Goal: Information Seeking & Learning: Stay updated

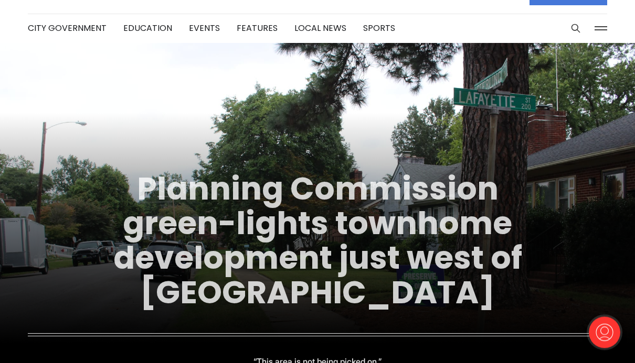
scroll to position [28, 0]
click at [505, 299] on link "Planning Commission green-lights townhome development just west of [GEOGRAPHIC_…" at bounding box center [317, 241] width 409 height 148
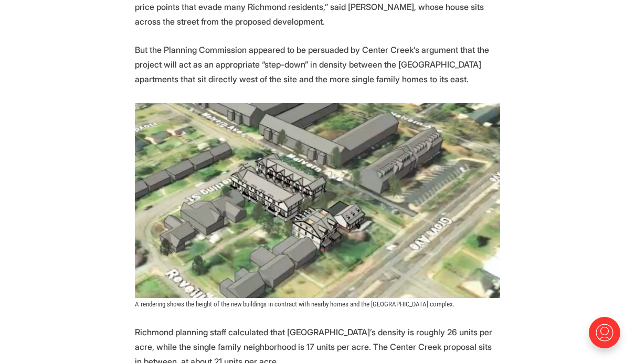
scroll to position [997, 0]
click at [249, 145] on img at bounding box center [317, 201] width 365 height 195
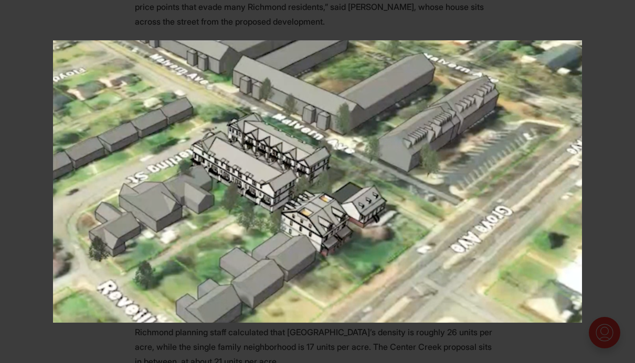
click at [620, 22] on button at bounding box center [622, 11] width 23 height 23
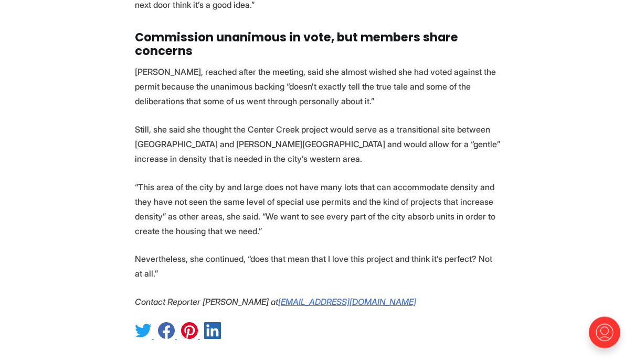
scroll to position [3244, 0]
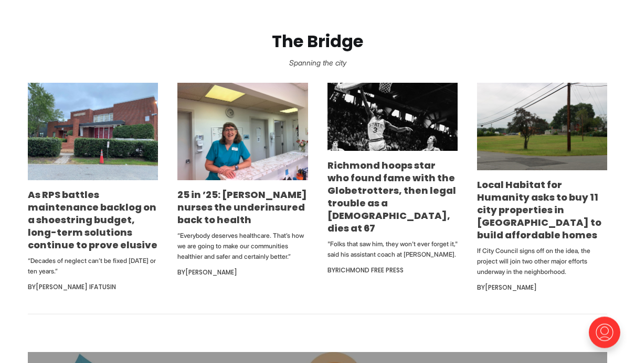
scroll to position [594, 0]
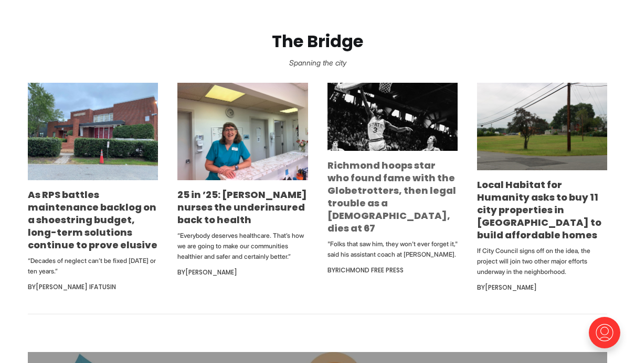
click at [352, 223] on link "Richmond hoops star who found fame with the Globetrotters, then legal trouble a…" at bounding box center [391, 197] width 128 height 76
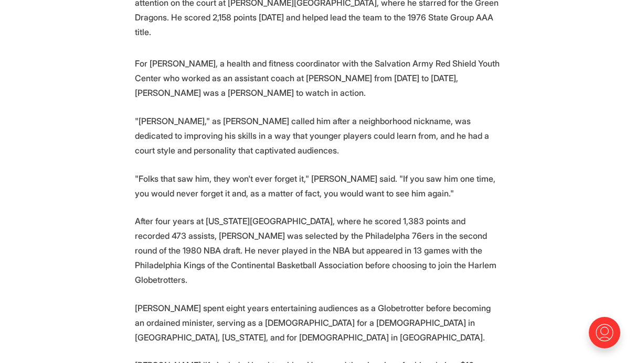
scroll to position [695, 0]
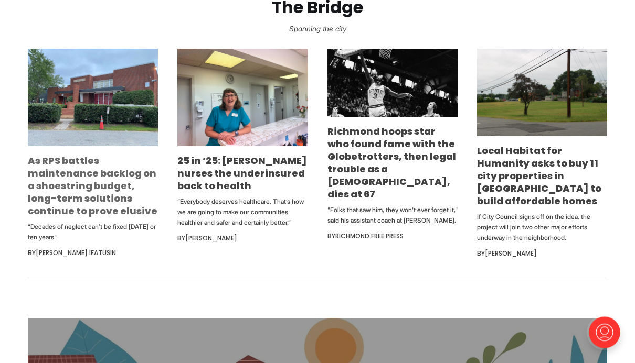
scroll to position [628, 0]
click at [66, 218] on link "As RPS battles maintenance backlog on a shoestring budget, long-term solutions …" at bounding box center [93, 185] width 130 height 63
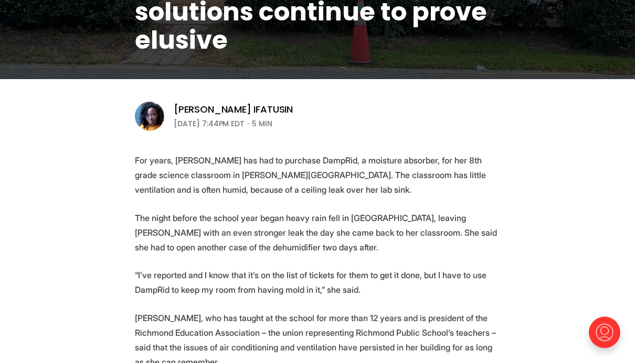
scroll to position [242, 0]
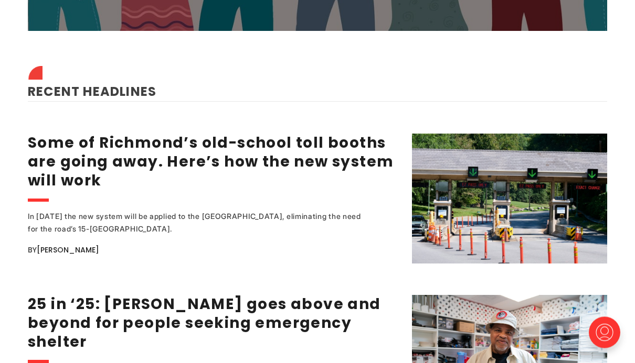
scroll to position [1258, 0]
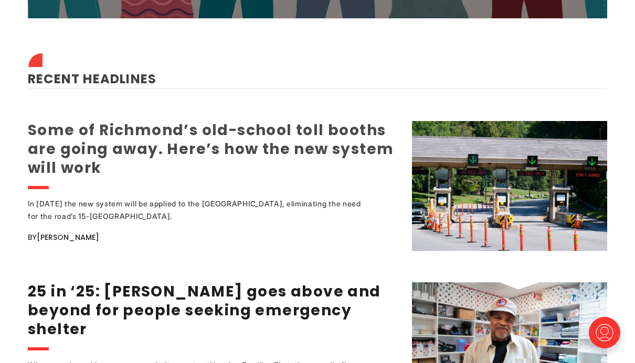
click at [90, 175] on link "Some of Richmond’s old-school toll booths are going away. Here’s how the new sy…" at bounding box center [211, 149] width 366 height 58
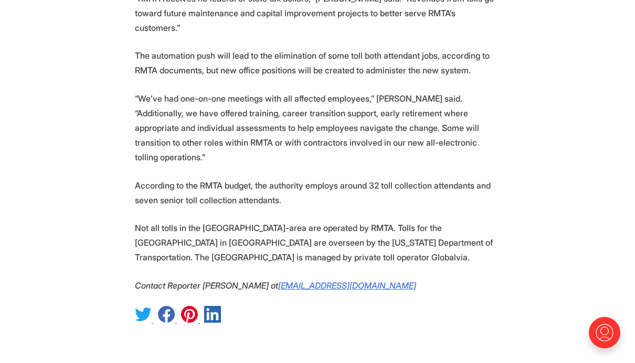
scroll to position [1609, 0]
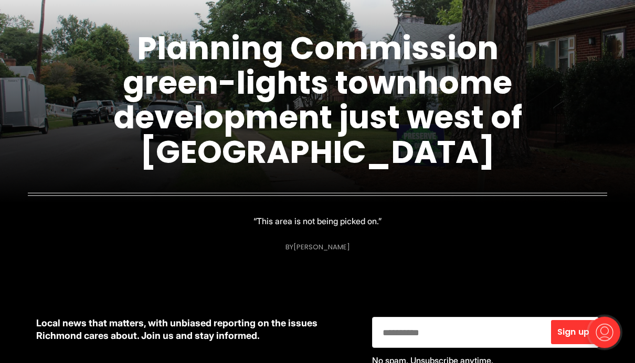
scroll to position [141, 0]
